Goal: Transaction & Acquisition: Purchase product/service

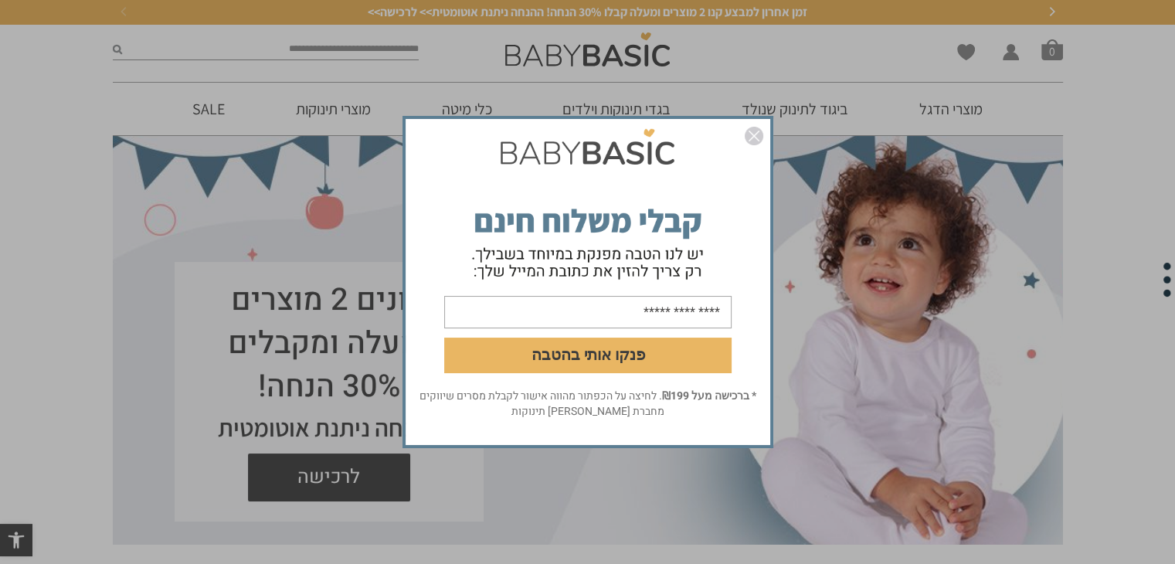
click at [754, 137] on img "סגור" at bounding box center [753, 136] width 19 height 19
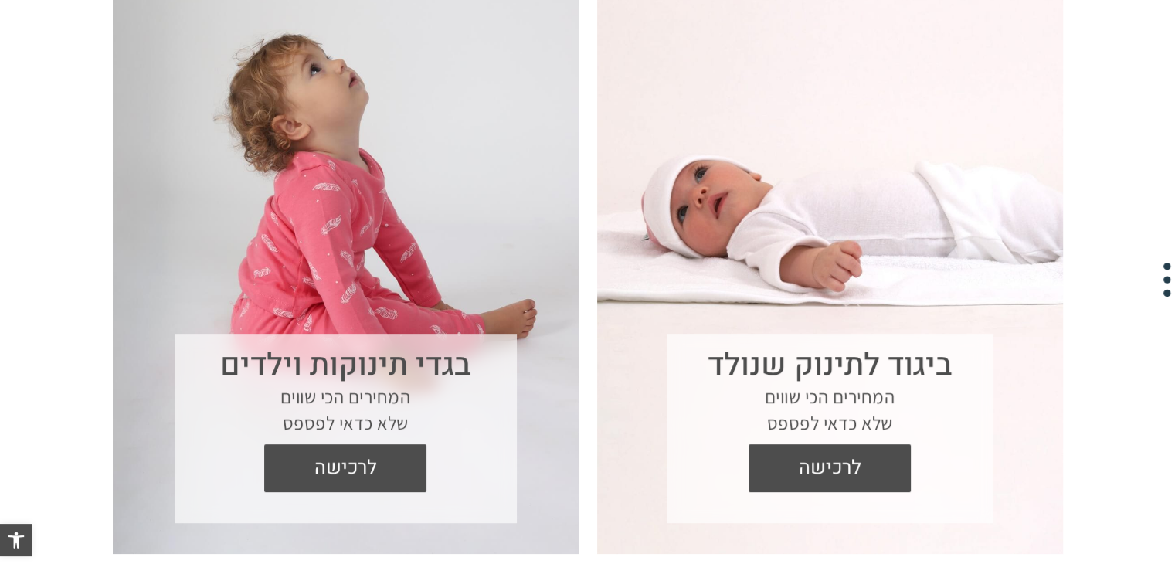
scroll to position [618, 0]
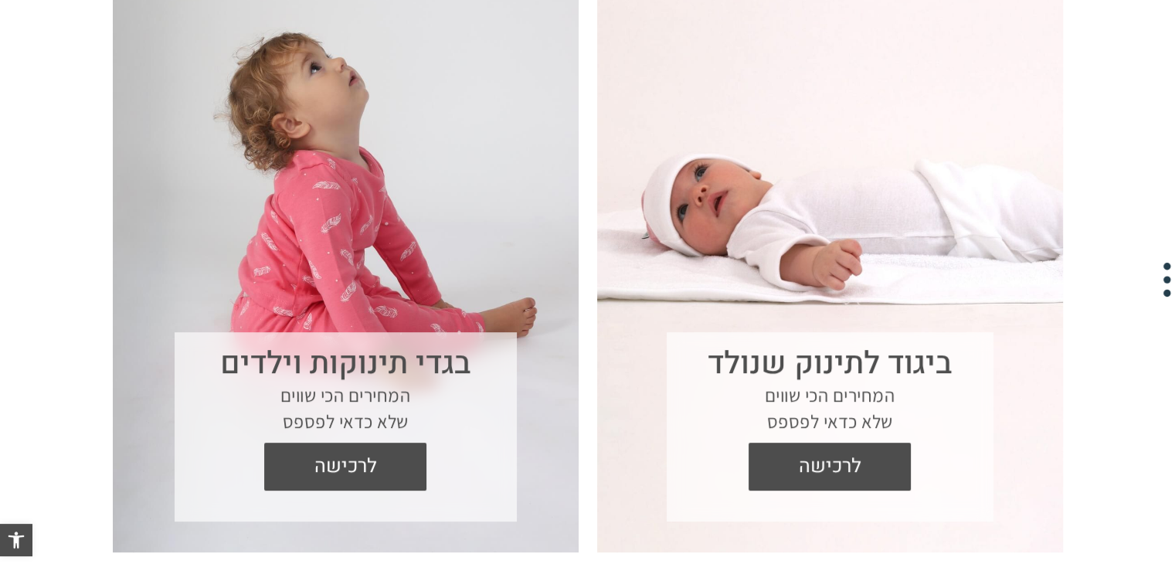
click at [310, 189] on section "בגדי תינוקות וילדים המחירים הכי שווים שלא כדאי לפספס לרכישה" at bounding box center [346, 269] width 466 height 563
click at [338, 463] on span "לרכישה" at bounding box center [345, 466] width 139 height 48
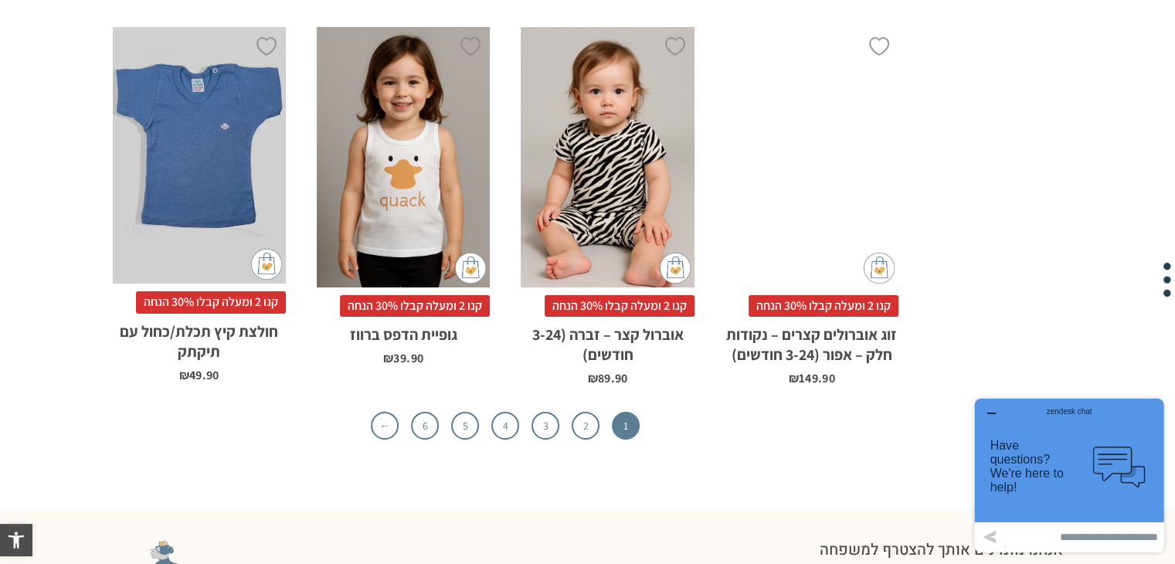
scroll to position [4819, 0]
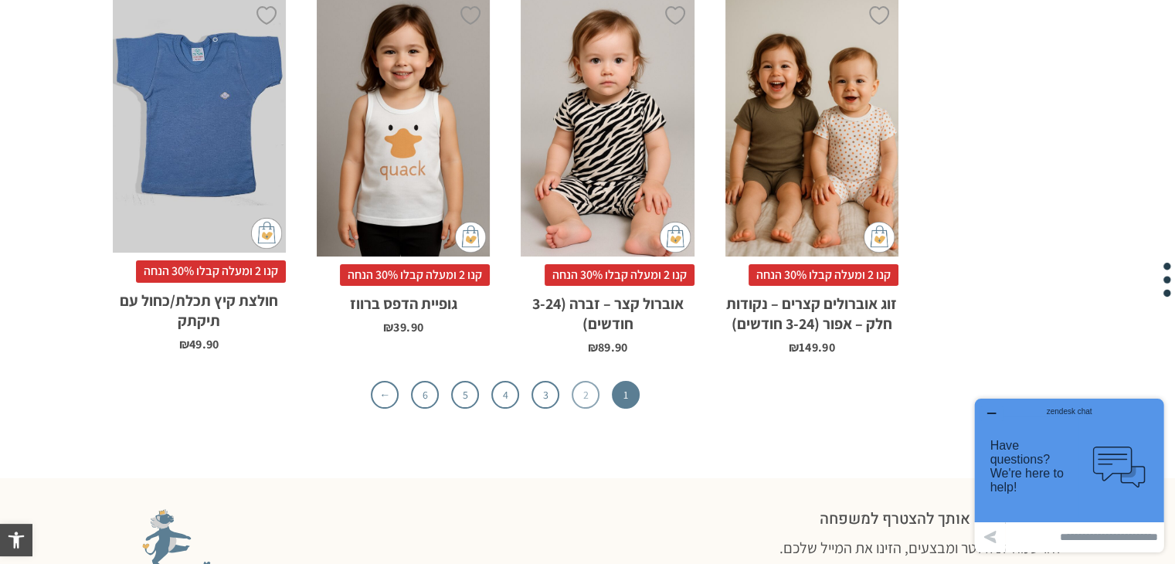
click at [576, 381] on link "2" at bounding box center [585, 395] width 28 height 28
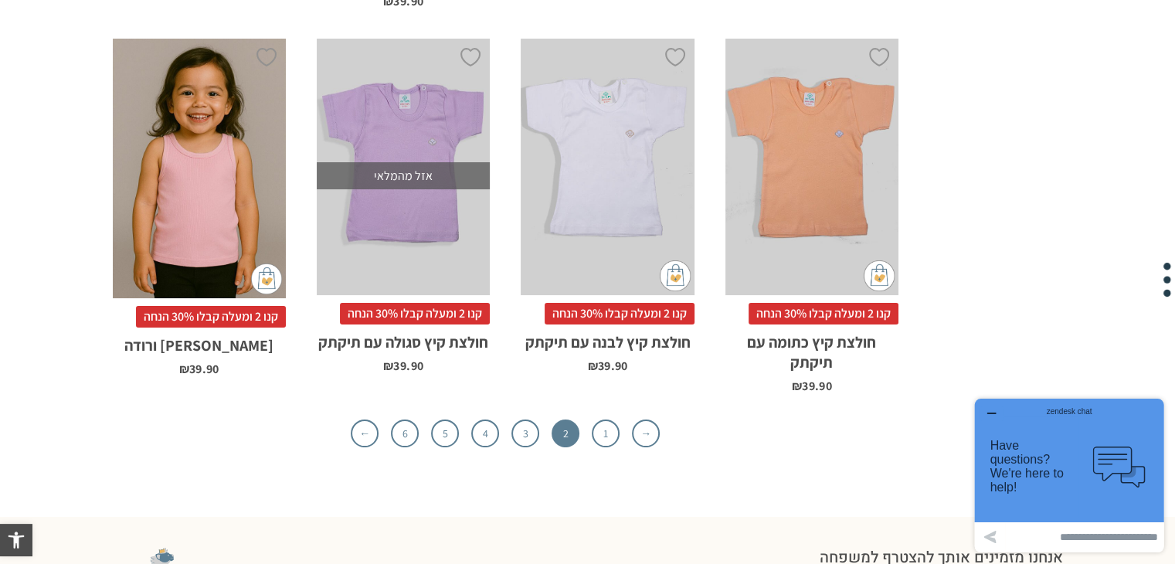
scroll to position [4788, 0]
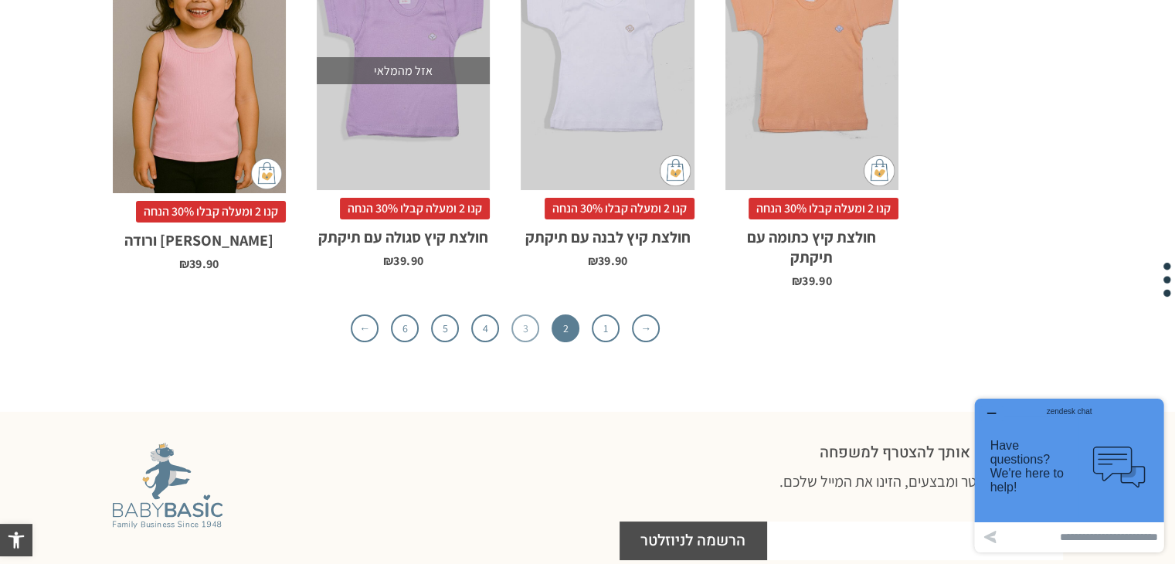
click at [531, 314] on link "3" at bounding box center [525, 328] width 28 height 28
